Goal: Task Accomplishment & Management: Use online tool/utility

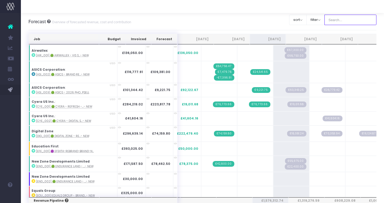
click at [348, 24] on input "text" at bounding box center [350, 20] width 52 height 10
type input "Microsoft"
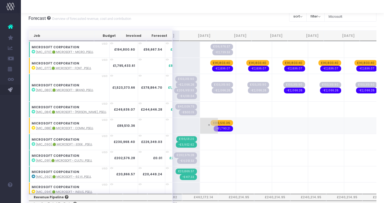
click at [210, 124] on span "£89,510.36" at bounding box center [221, 123] width 22 height 6
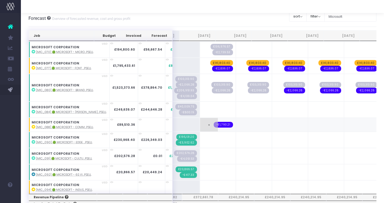
click at [213, 127] on span "-£1,790.21" at bounding box center [222, 125] width 19 height 6
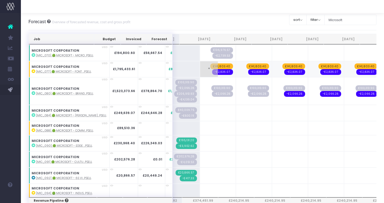
click at [210, 65] on span "£141,803.40" at bounding box center [221, 66] width 23 height 6
click at [212, 70] on span "-£2,836.07" at bounding box center [222, 69] width 21 height 6
click at [211, 74] on input "text" at bounding box center [217, 69] width 30 height 10
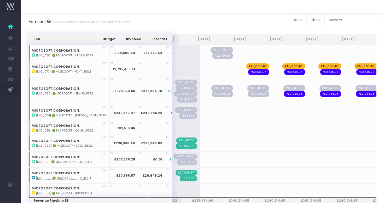
click at [246, 67] on span "£141,803.40" at bounding box center [257, 66] width 23 height 6
click at [248, 69] on span "-£2,836.07" at bounding box center [258, 69] width 21 height 6
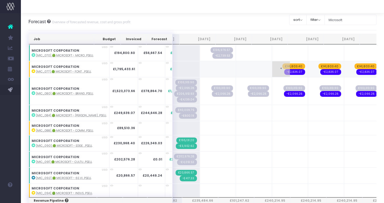
click at [282, 64] on span "£141,803.40" at bounding box center [293, 66] width 23 height 6
click at [280, 74] on input "text" at bounding box center [289, 69] width 30 height 10
click at [284, 68] on span "-£2,836.07" at bounding box center [294, 69] width 21 height 6
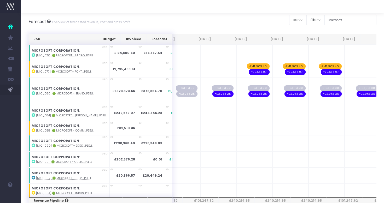
scroll to position [0, 192]
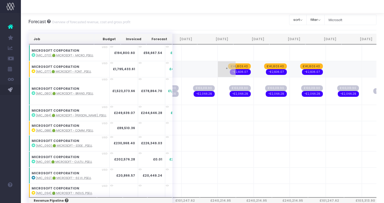
click at [228, 66] on span "£141,803.40" at bounding box center [239, 66] width 23 height 6
click at [230, 68] on span "-£2,836.07" at bounding box center [240, 69] width 21 height 6
click at [264, 64] on span "£141,803.40" at bounding box center [275, 66] width 23 height 6
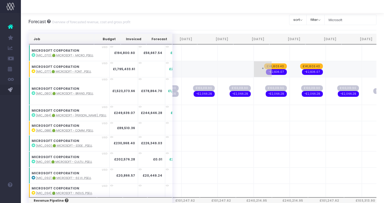
click at [264, 64] on span "£141,803.40" at bounding box center [275, 66] width 23 height 6
click at [266, 71] on span "-£2,836.07" at bounding box center [276, 69] width 21 height 6
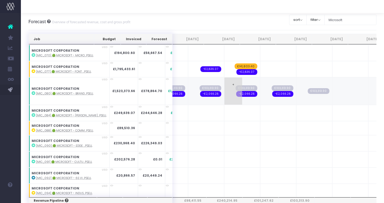
scroll to position [0, 284]
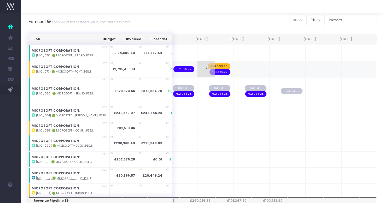
click at [207, 67] on span "£141,803.40" at bounding box center [218, 66] width 23 height 6
click at [209, 73] on span "-£2,836.07" at bounding box center [219, 72] width 21 height 6
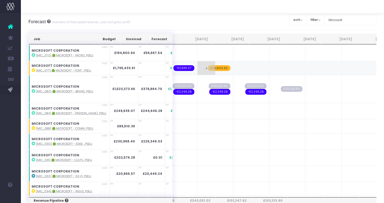
click at [207, 66] on span "£141,803.40" at bounding box center [218, 68] width 23 height 6
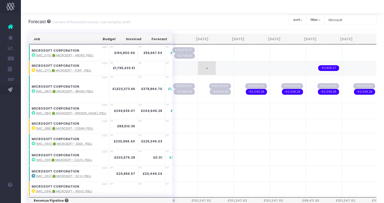
scroll to position [0, 144]
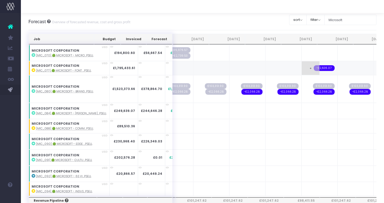
click at [313, 68] on span "-£2,836.07" at bounding box center [323, 68] width 21 height 6
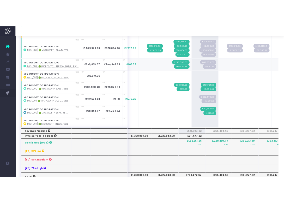
scroll to position [0, 0]
